Goal: Navigation & Orientation: Find specific page/section

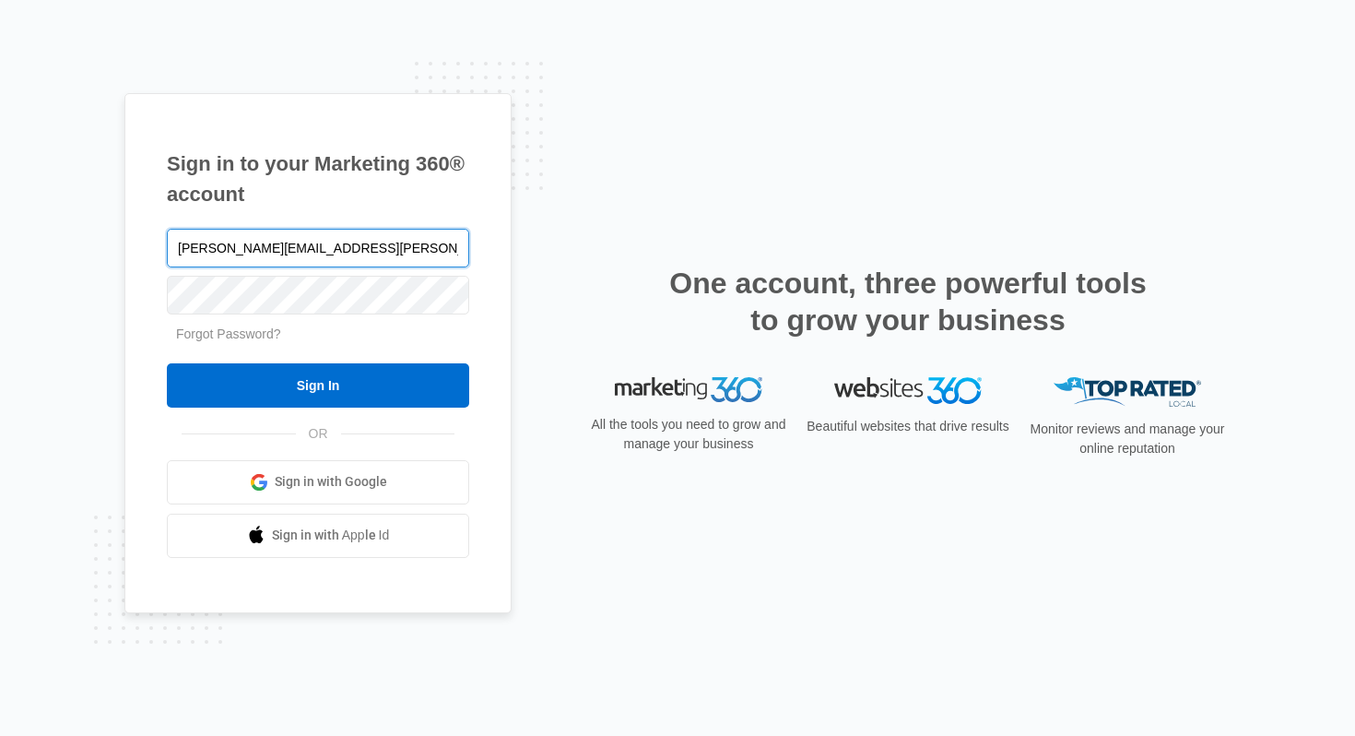
type input "[PERSON_NAME][EMAIL_ADDRESS][PERSON_NAME][DOMAIN_NAME]"
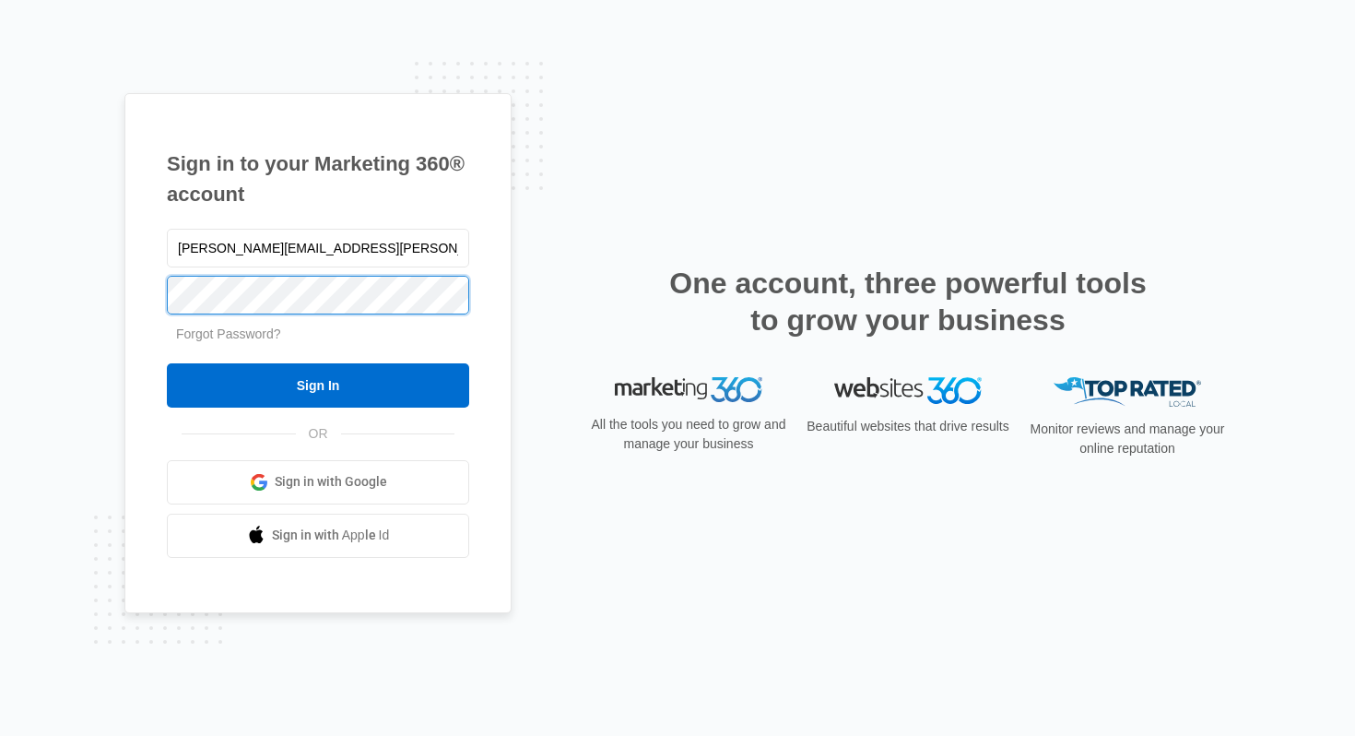
click at [167, 363] on input "Sign In" at bounding box center [318, 385] width 302 height 44
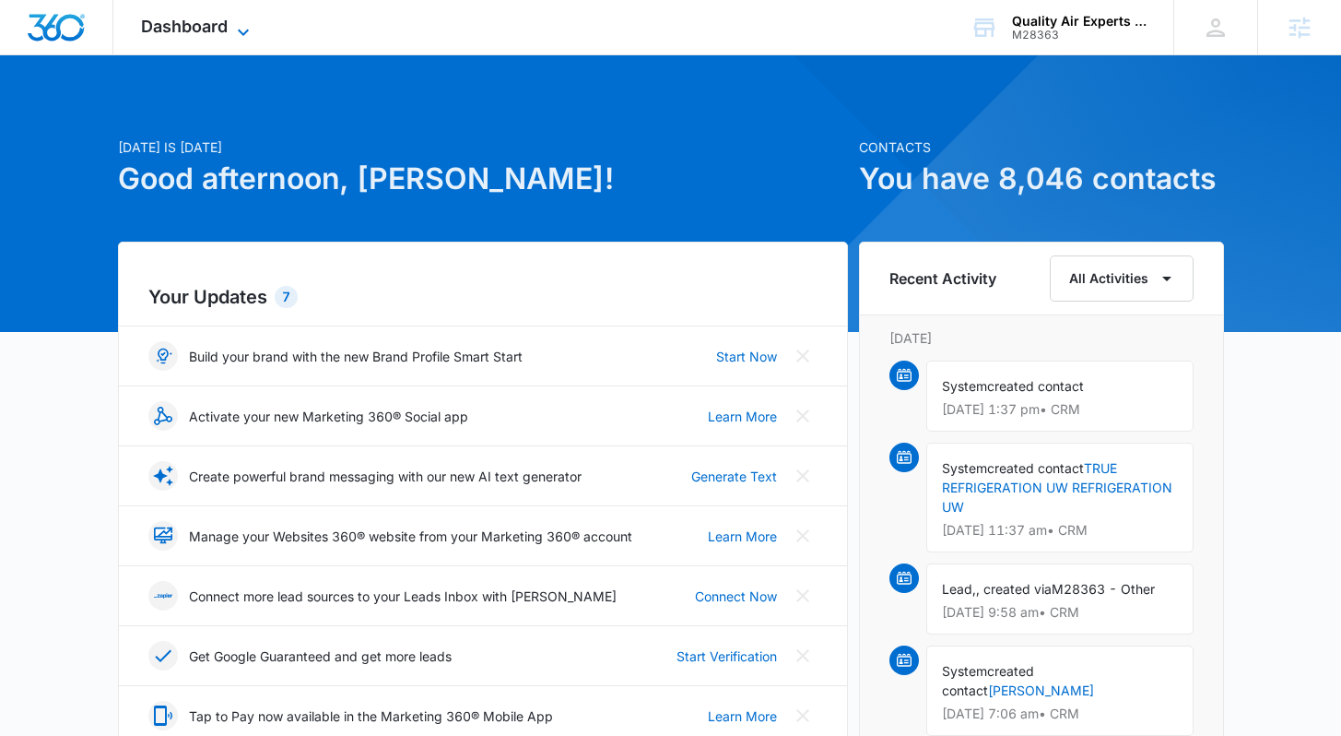
click at [214, 22] on span "Dashboard" at bounding box center [184, 26] width 87 height 19
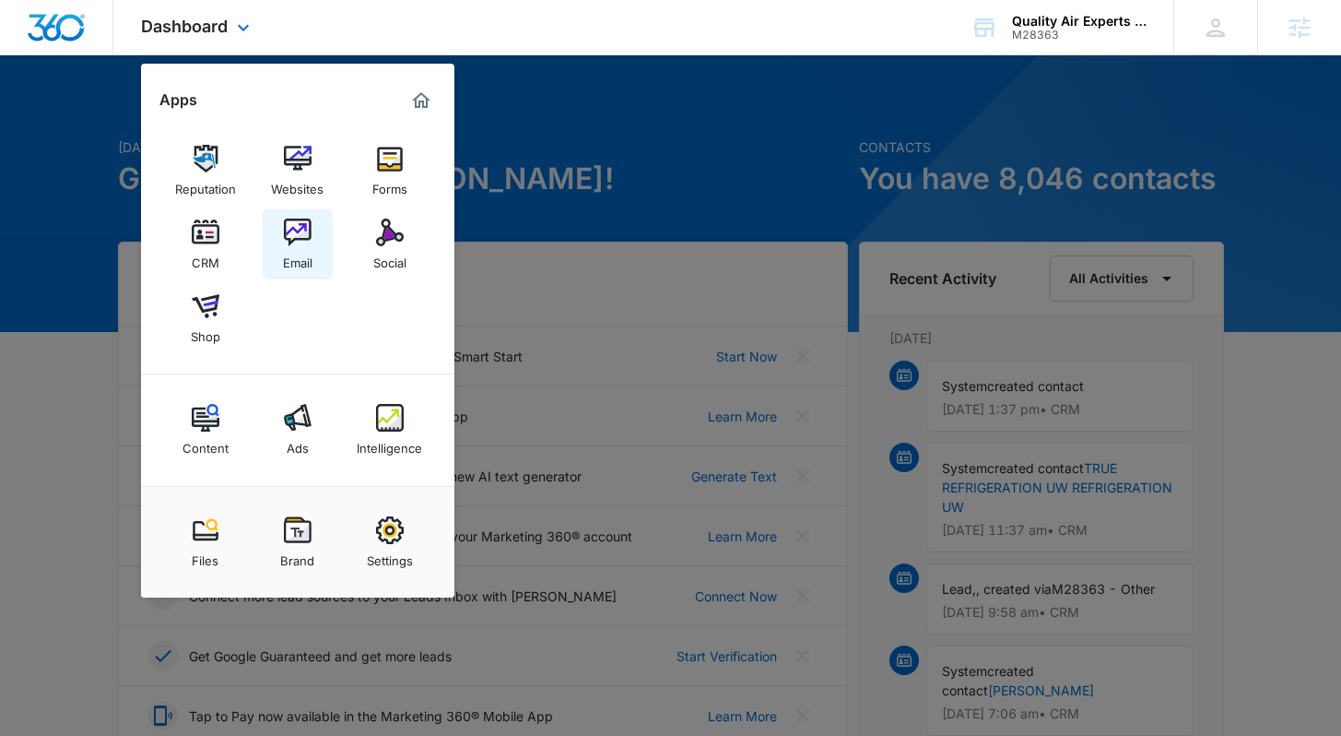
click at [308, 236] on img at bounding box center [298, 233] width 28 height 28
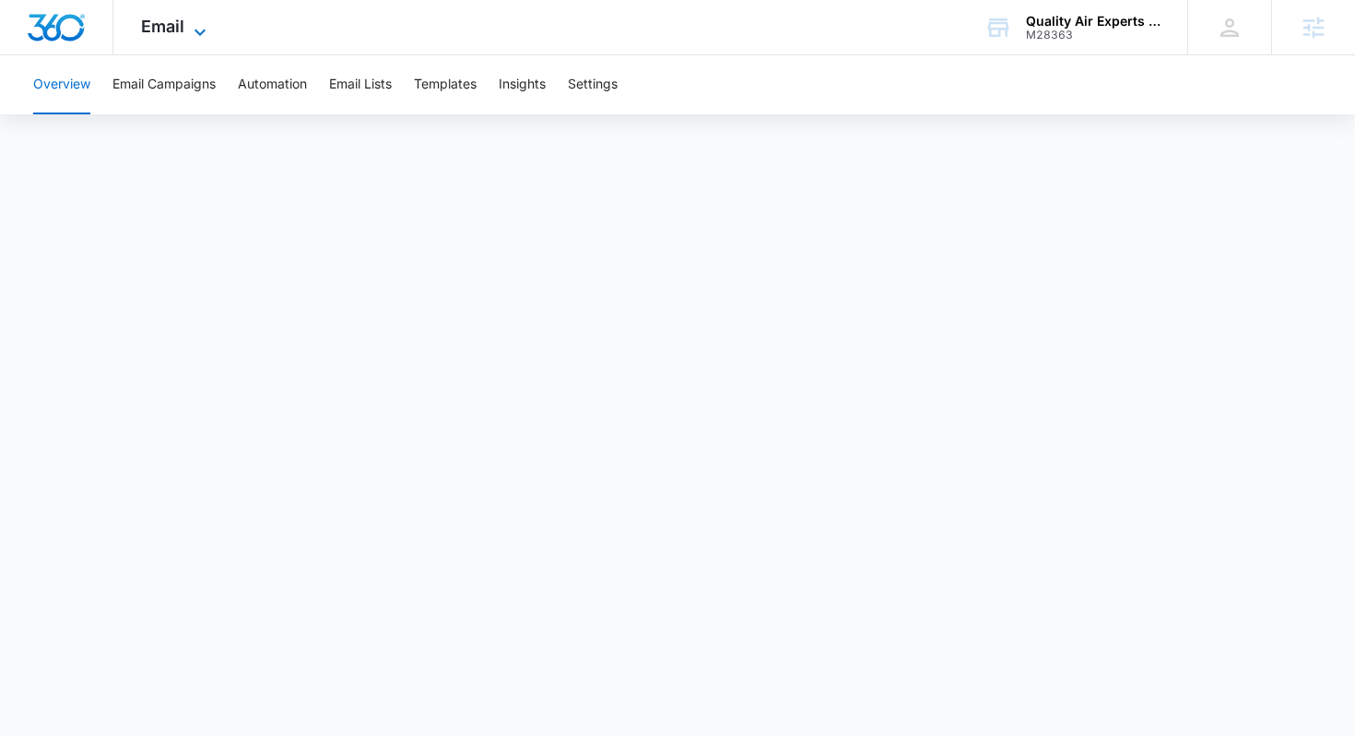
click at [189, 34] on icon at bounding box center [200, 32] width 22 height 22
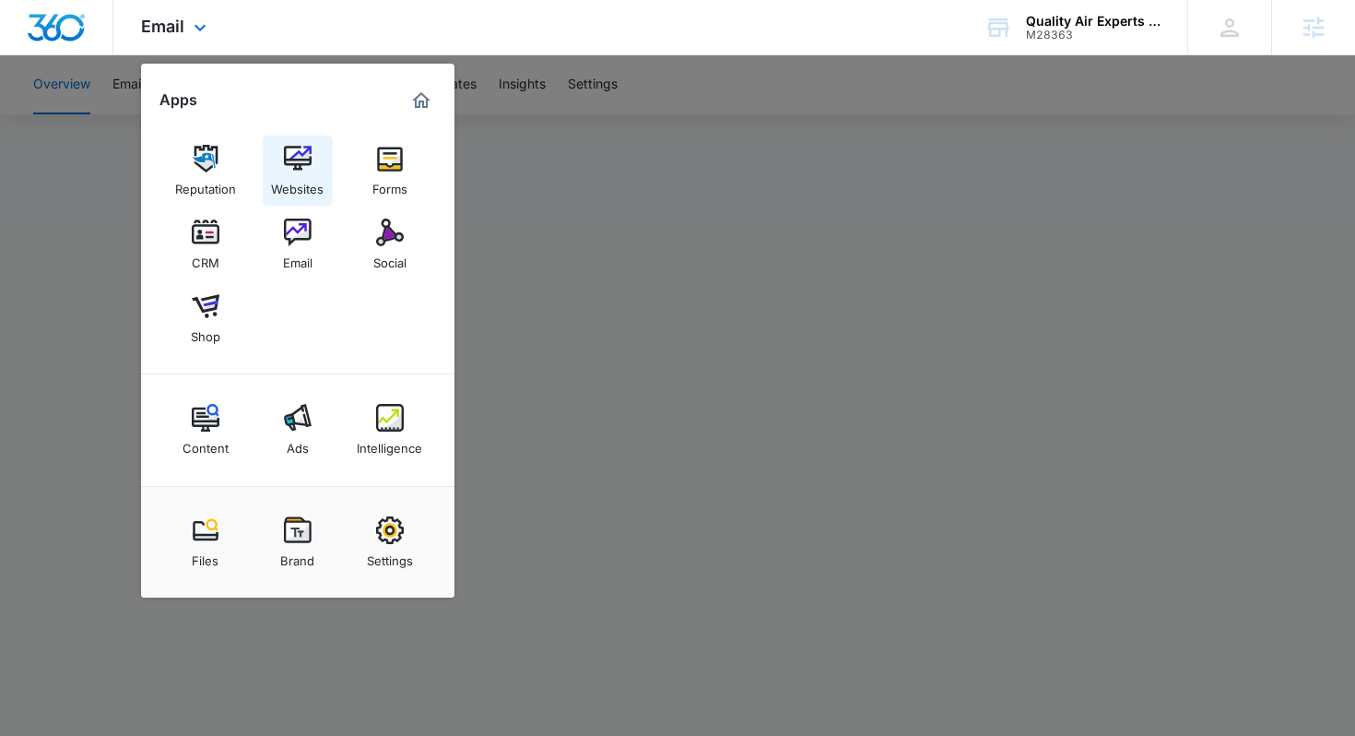
click at [298, 159] on img at bounding box center [298, 159] width 28 height 28
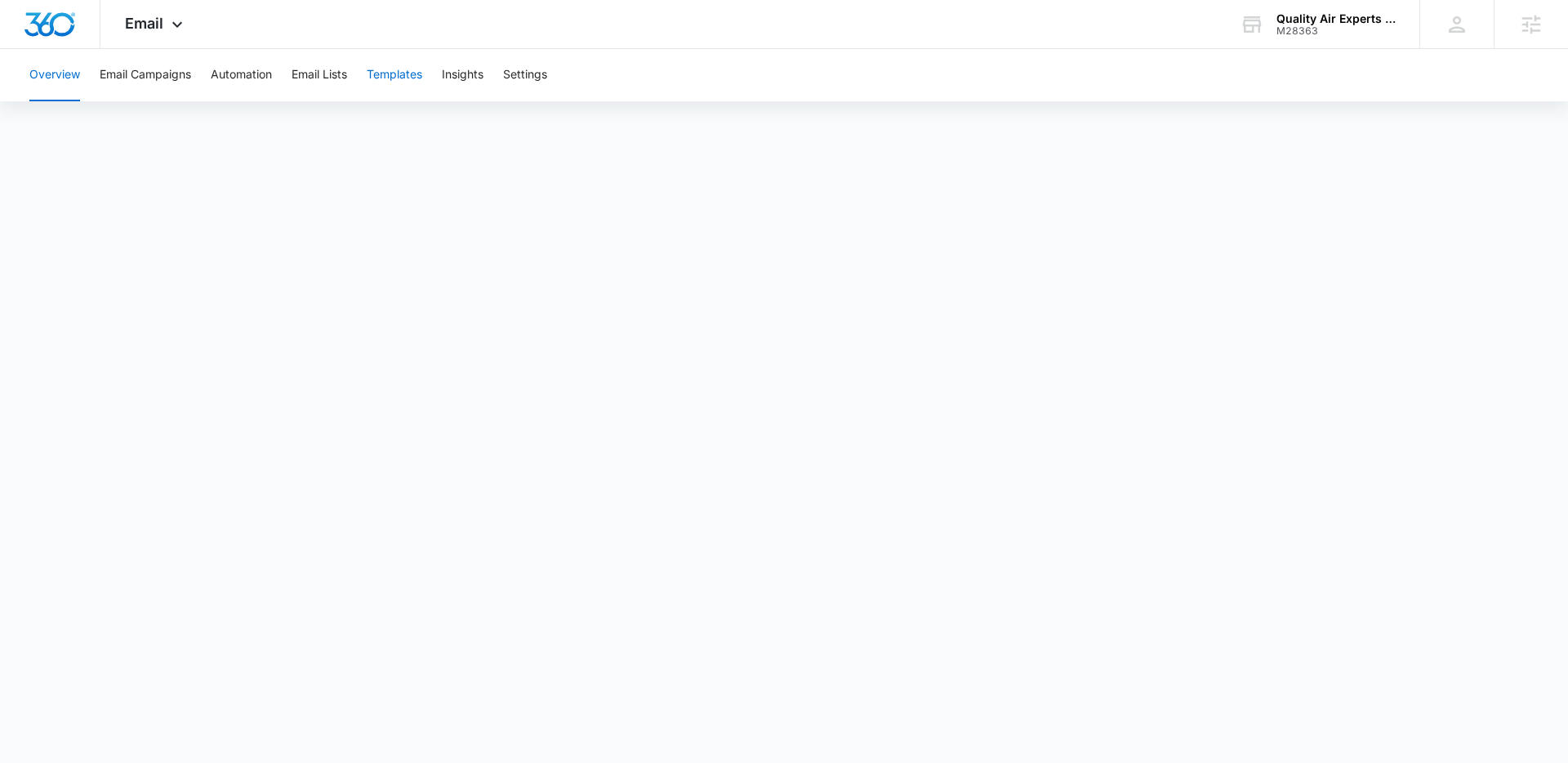
click at [390, 74] on button "Templates" at bounding box center [394, 74] width 56 height 52
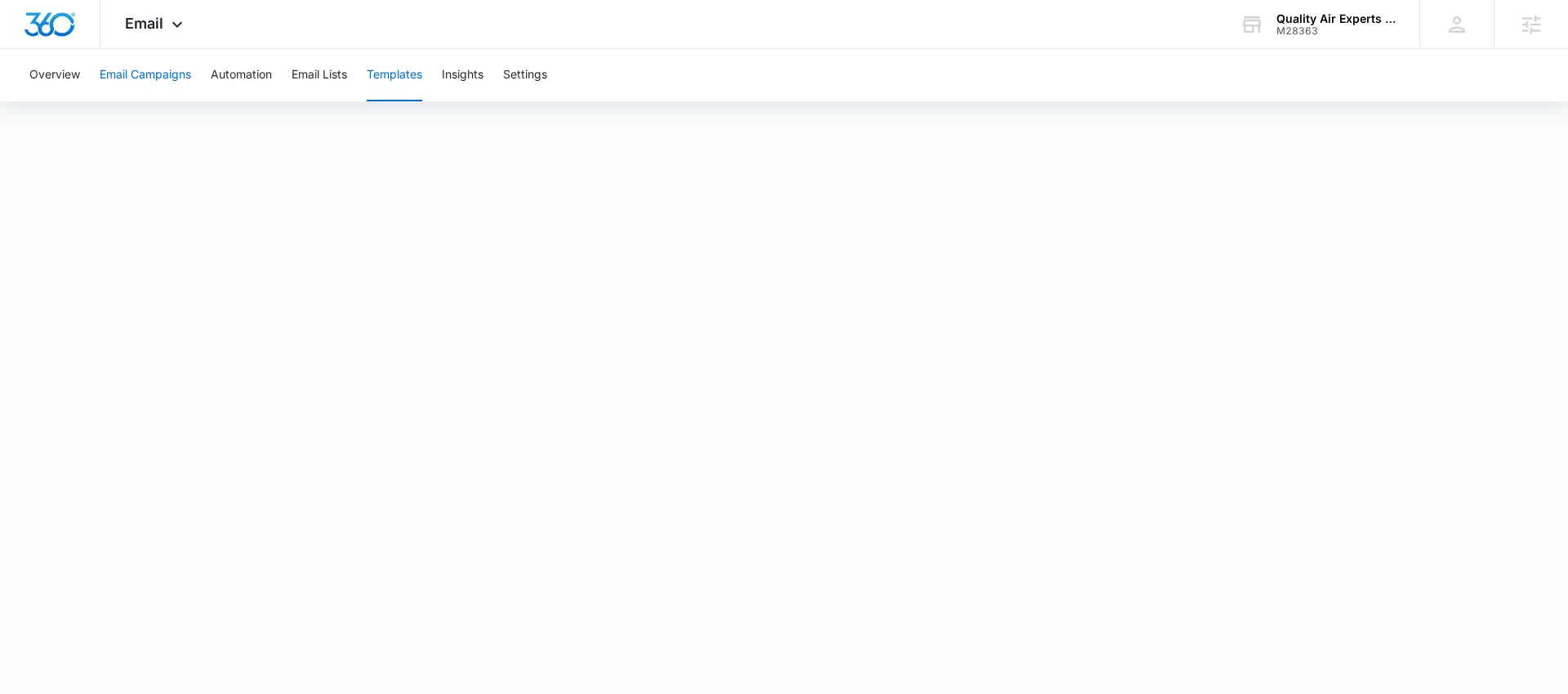
click at [158, 85] on button "Email Campaigns" at bounding box center [144, 74] width 91 height 52
click at [372, 76] on button "Templates" at bounding box center [394, 74] width 56 height 52
click at [162, 29] on span "Email" at bounding box center [144, 23] width 38 height 17
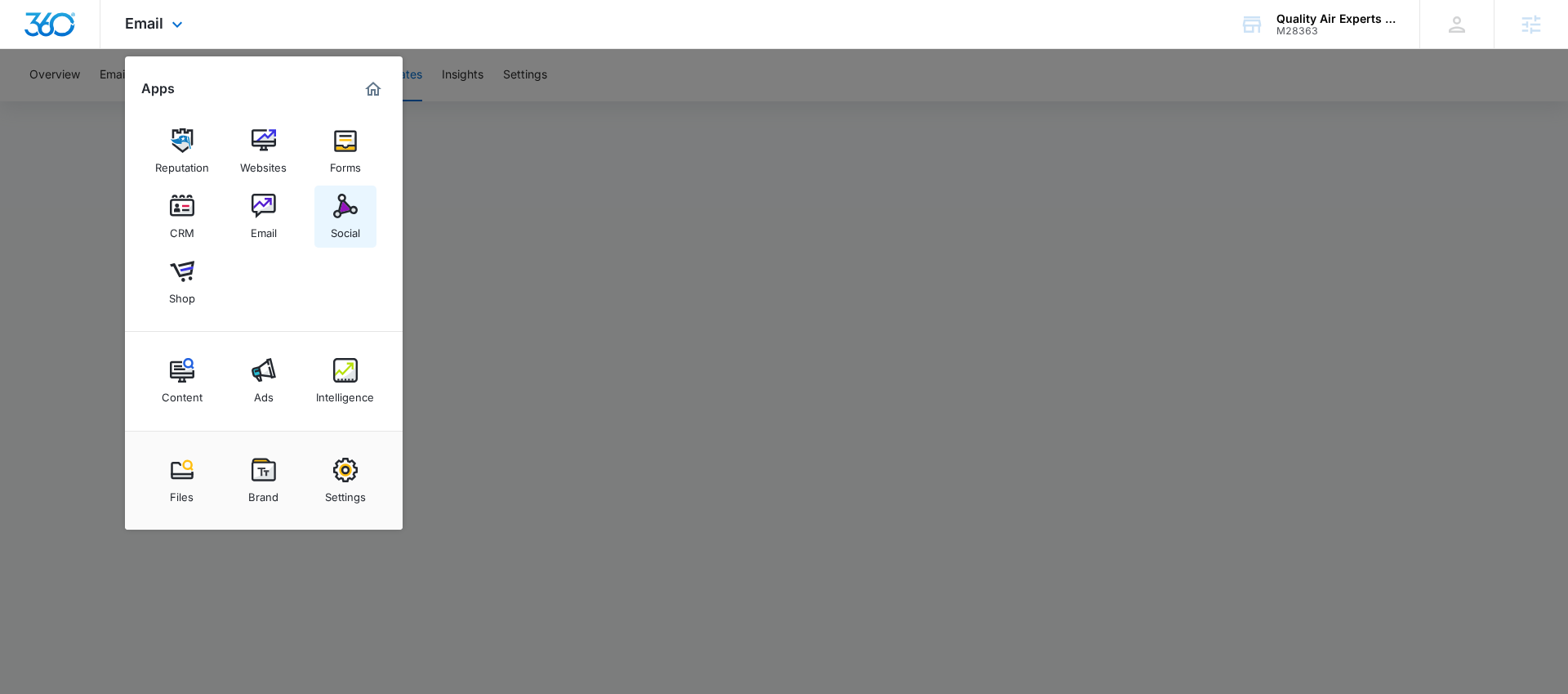
click at [364, 228] on link "Social" at bounding box center [345, 216] width 62 height 62
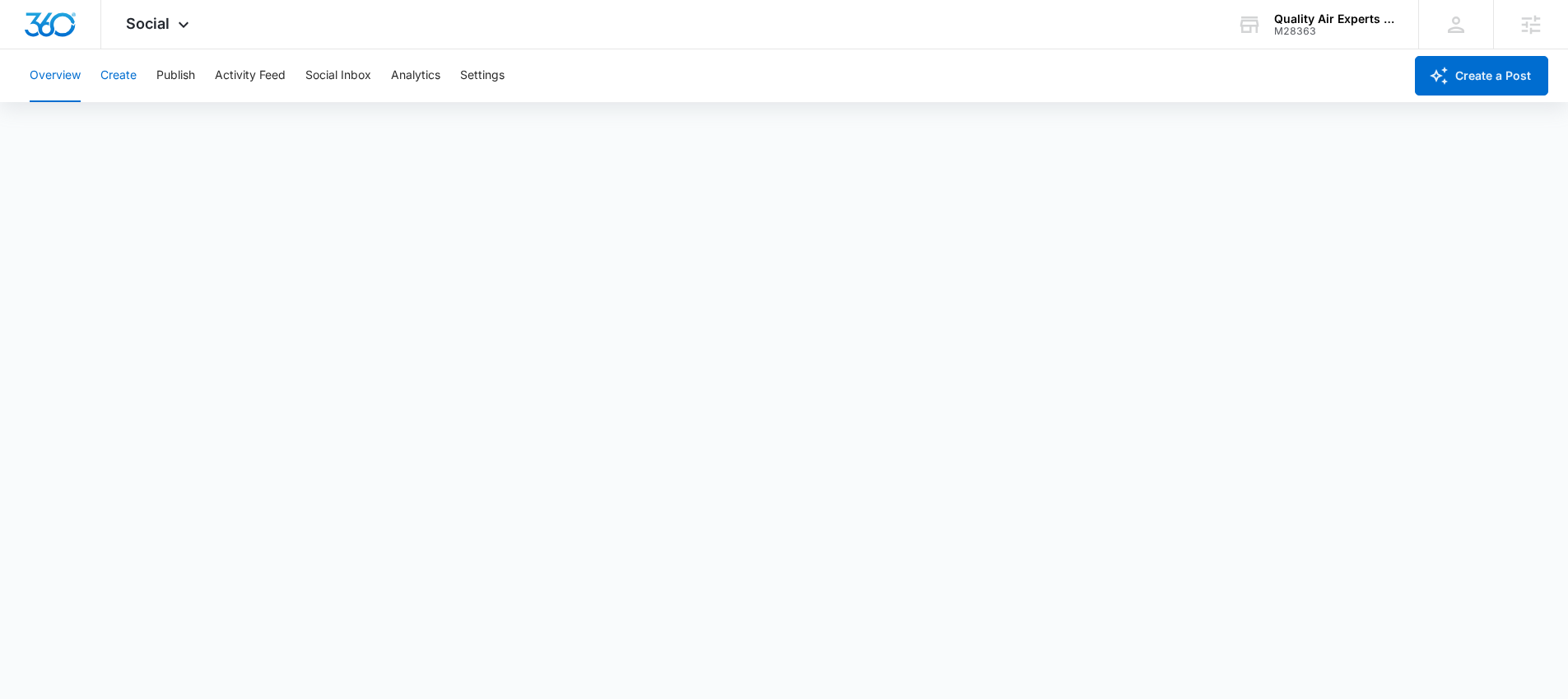
click at [129, 75] on button "Create" at bounding box center [118, 75] width 37 height 53
click at [162, 123] on button "Approvals" at bounding box center [161, 126] width 55 height 46
click at [71, 129] on button "Content Library" at bounding box center [71, 126] width 84 height 46
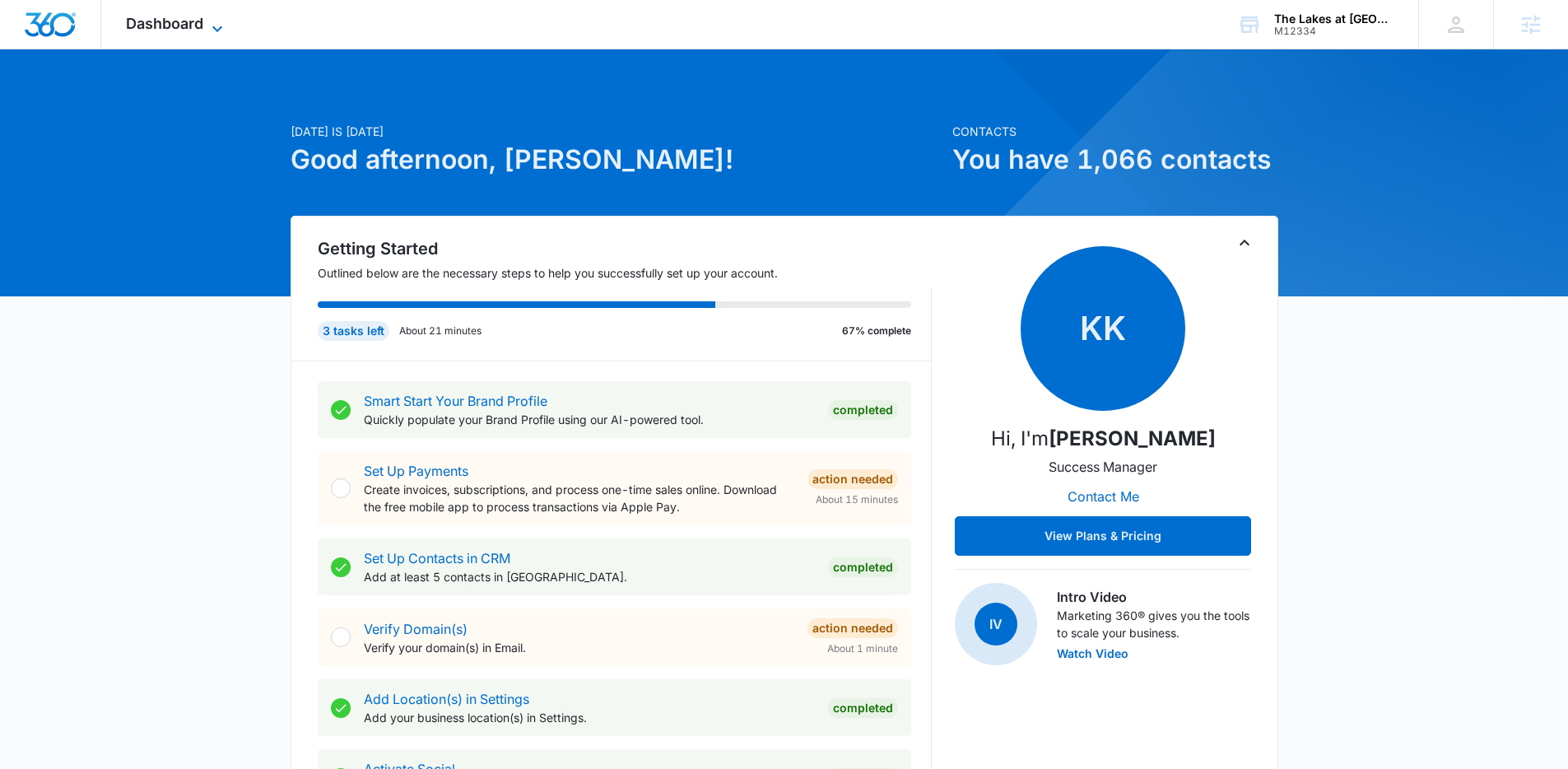
click at [189, 22] on span "Dashboard" at bounding box center [164, 23] width 78 height 17
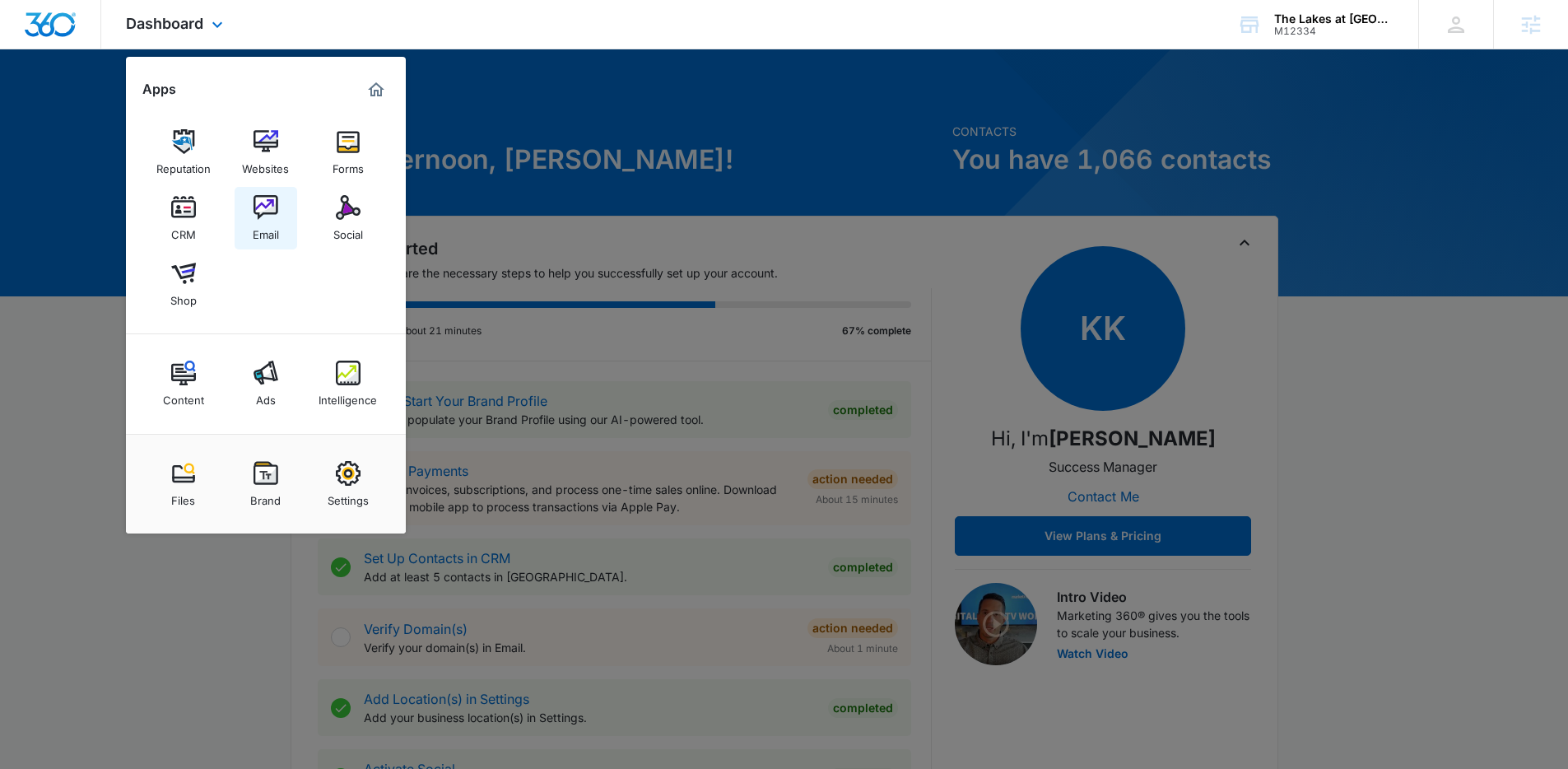
click at [269, 210] on img at bounding box center [266, 208] width 25 height 25
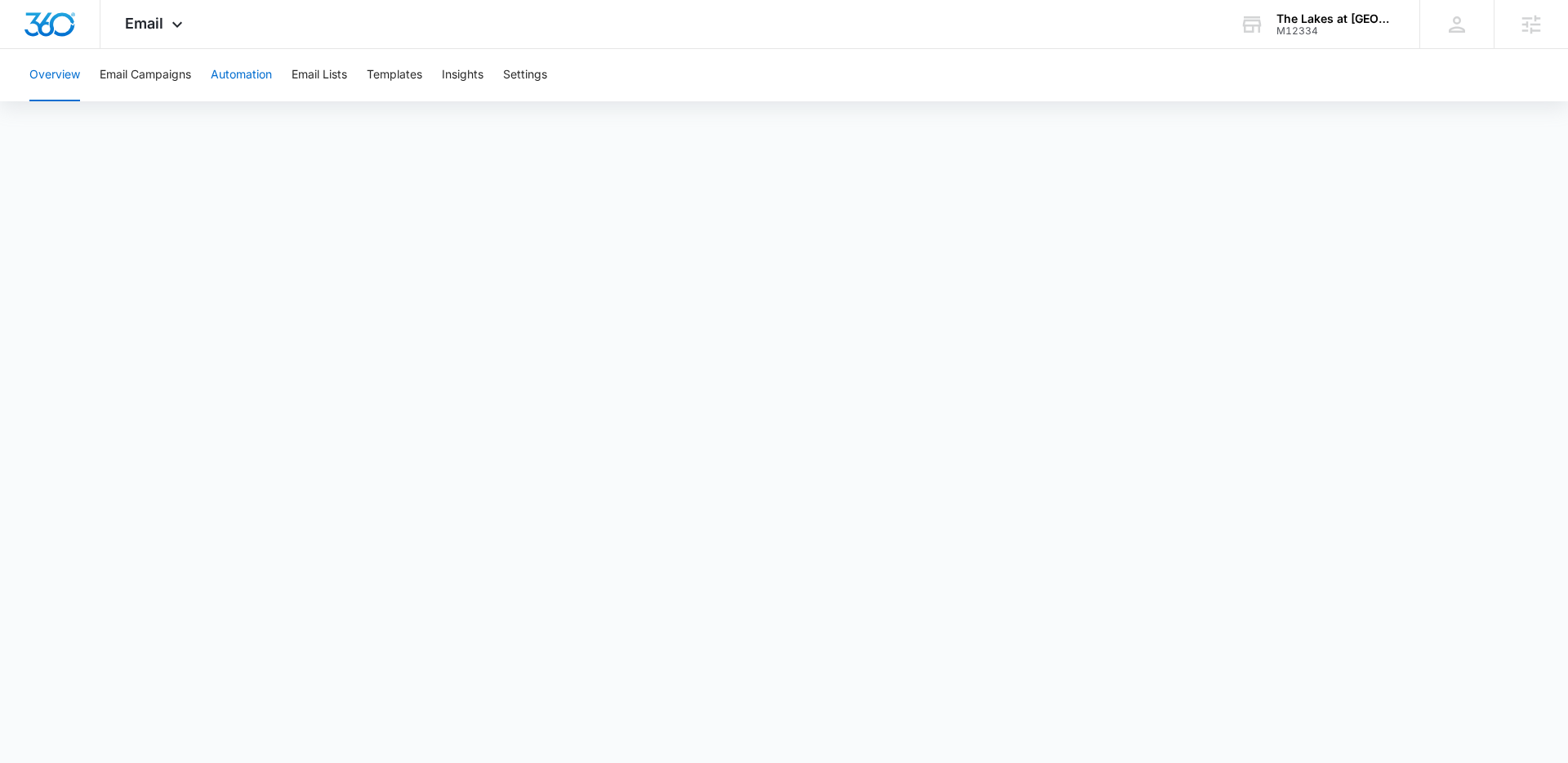
click at [252, 79] on button "Automation" at bounding box center [241, 74] width 61 height 52
